Goal: Information Seeking & Learning: Learn about a topic

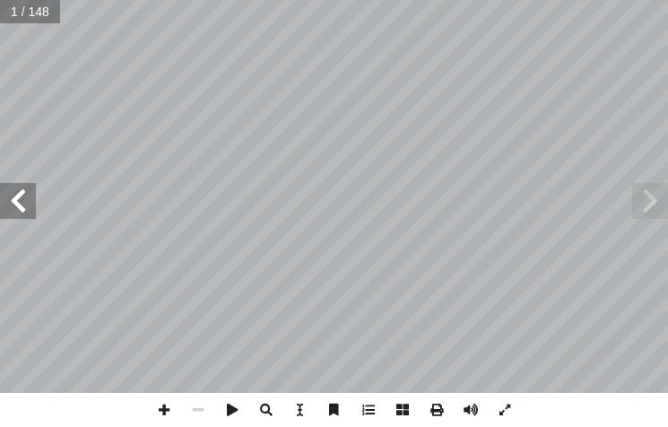
click at [19, 199] on span at bounding box center [18, 201] width 36 height 36
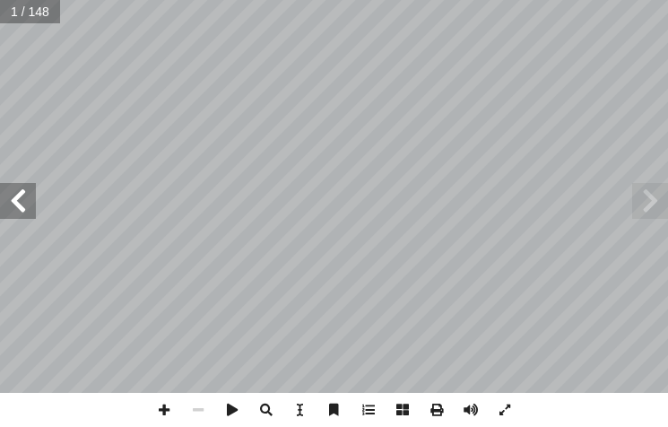
click at [19, 199] on span at bounding box center [18, 201] width 36 height 36
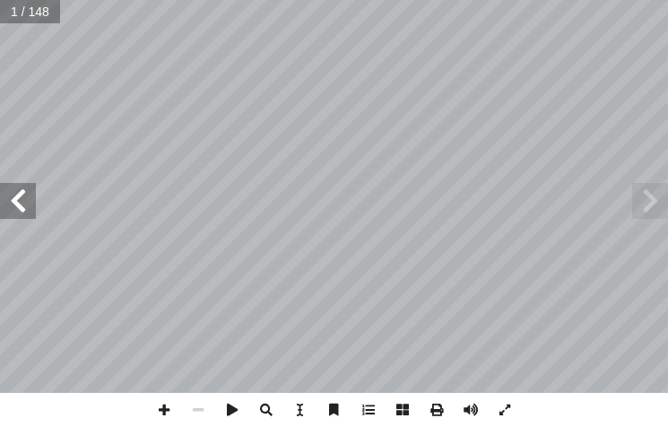
click at [19, 199] on span at bounding box center [18, 201] width 36 height 36
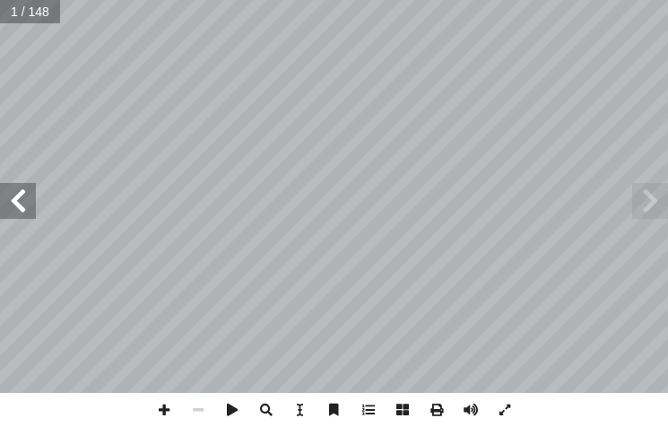
click at [4, 193] on span at bounding box center [18, 201] width 36 height 36
click at [3, 193] on span at bounding box center [18, 201] width 36 height 36
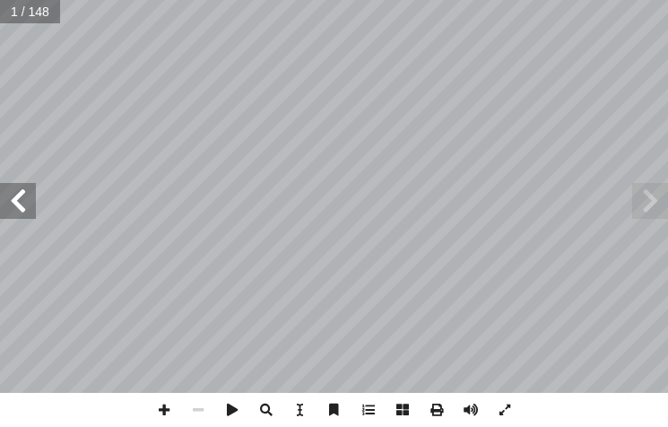
click at [3, 193] on span at bounding box center [18, 201] width 36 height 36
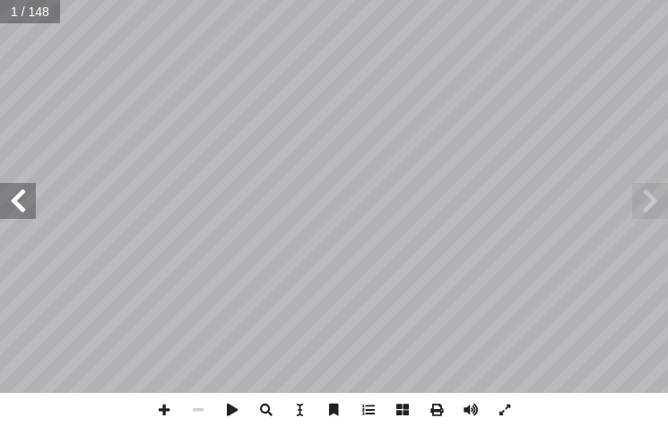
click at [3, 193] on span at bounding box center [18, 201] width 36 height 36
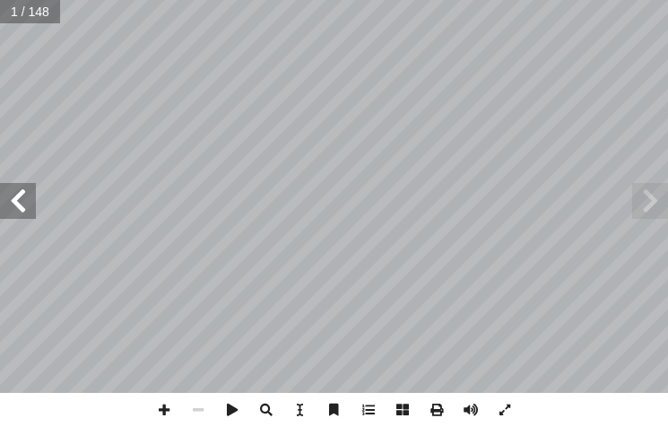
click at [4, 193] on span at bounding box center [18, 201] width 36 height 36
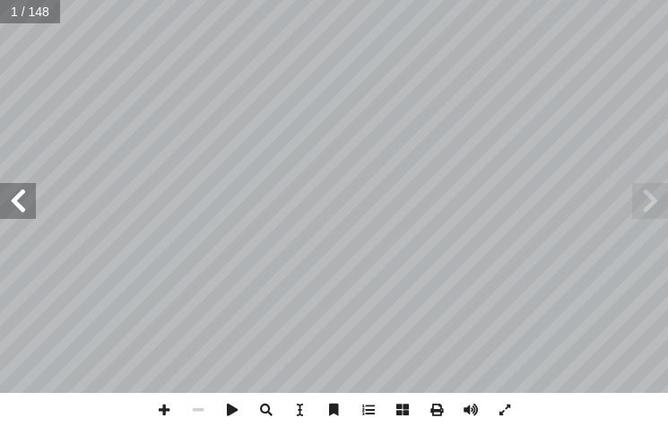
click at [4, 193] on span at bounding box center [18, 201] width 36 height 36
click at [18, 199] on span at bounding box center [18, 201] width 36 height 36
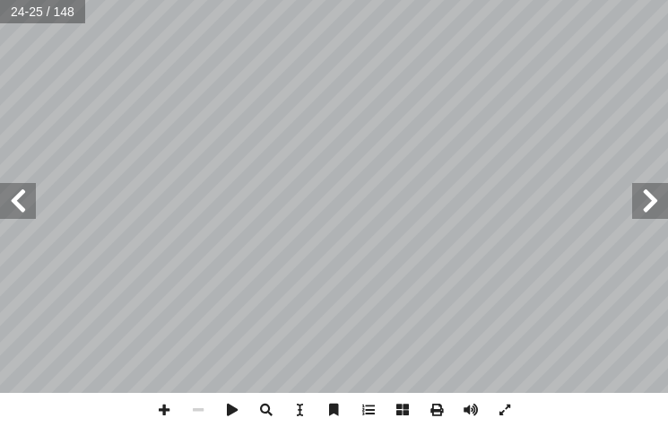
click at [18, 199] on span at bounding box center [18, 201] width 36 height 36
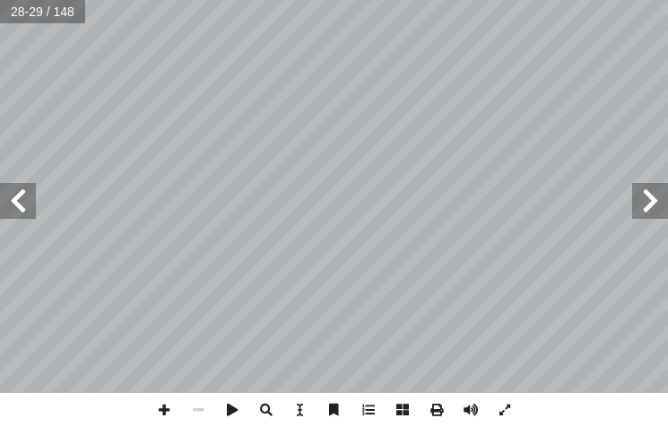
click at [18, 199] on span at bounding box center [18, 201] width 36 height 36
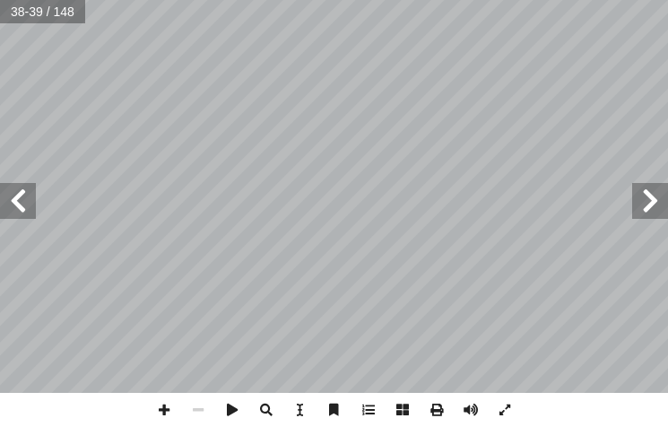
click at [18, 199] on span at bounding box center [18, 201] width 36 height 36
click at [19, 199] on span at bounding box center [18, 201] width 36 height 36
click at [162, 407] on span at bounding box center [164, 410] width 34 height 34
